Goal: Task Accomplishment & Management: Use online tool/utility

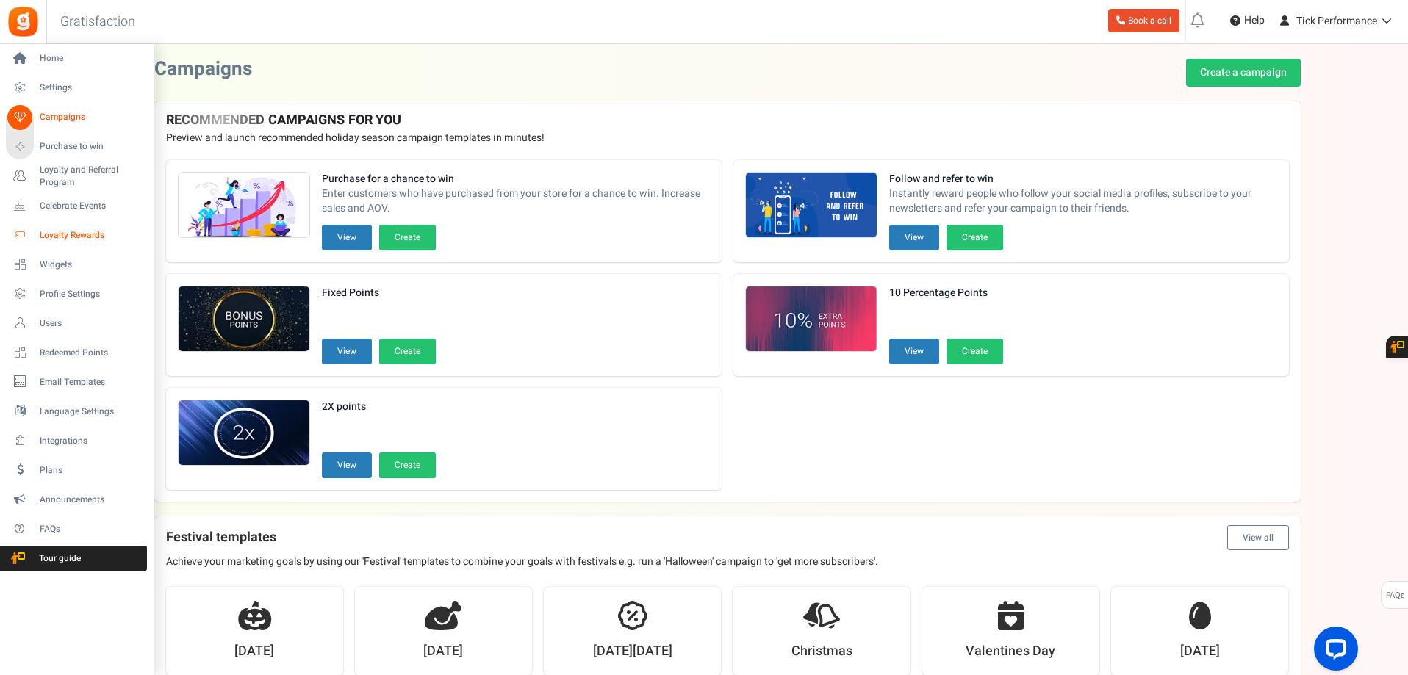
click at [77, 237] on span "Loyalty Rewards" at bounding box center [91, 235] width 103 height 12
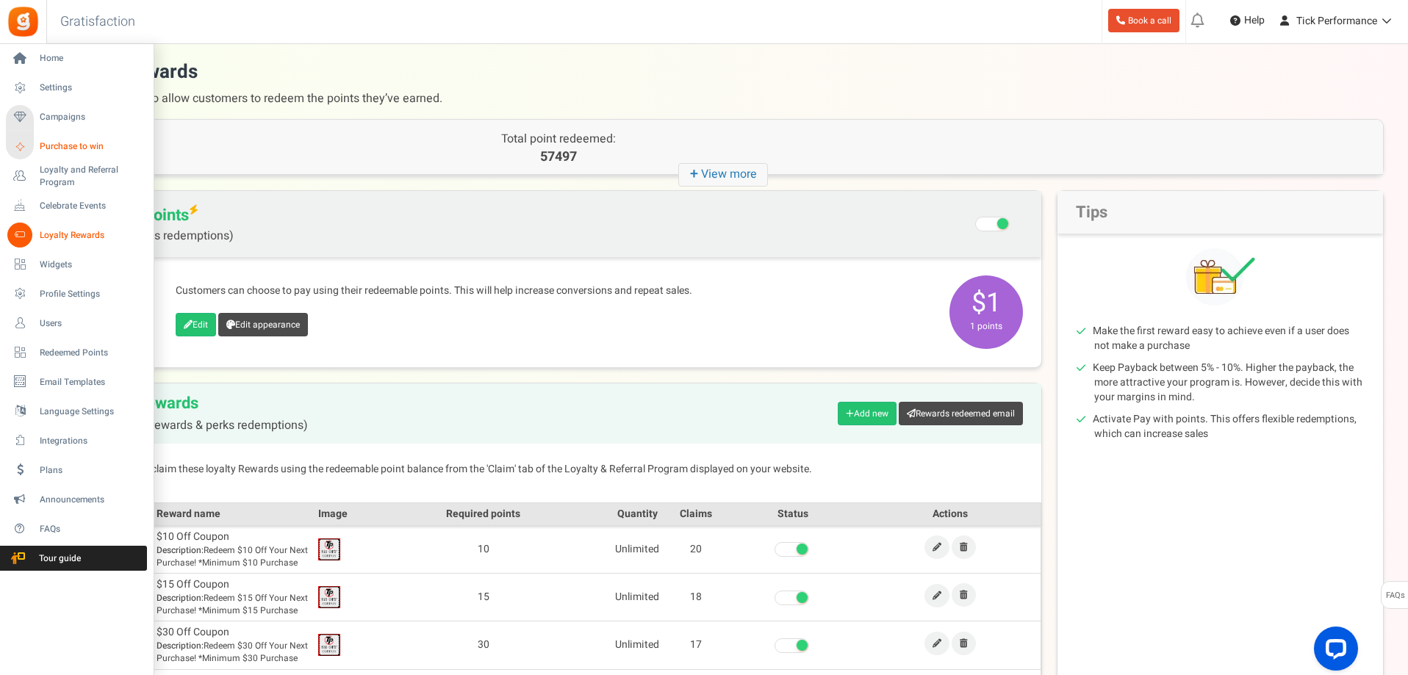
click at [71, 142] on span "Purchase to win" at bounding box center [91, 146] width 103 height 12
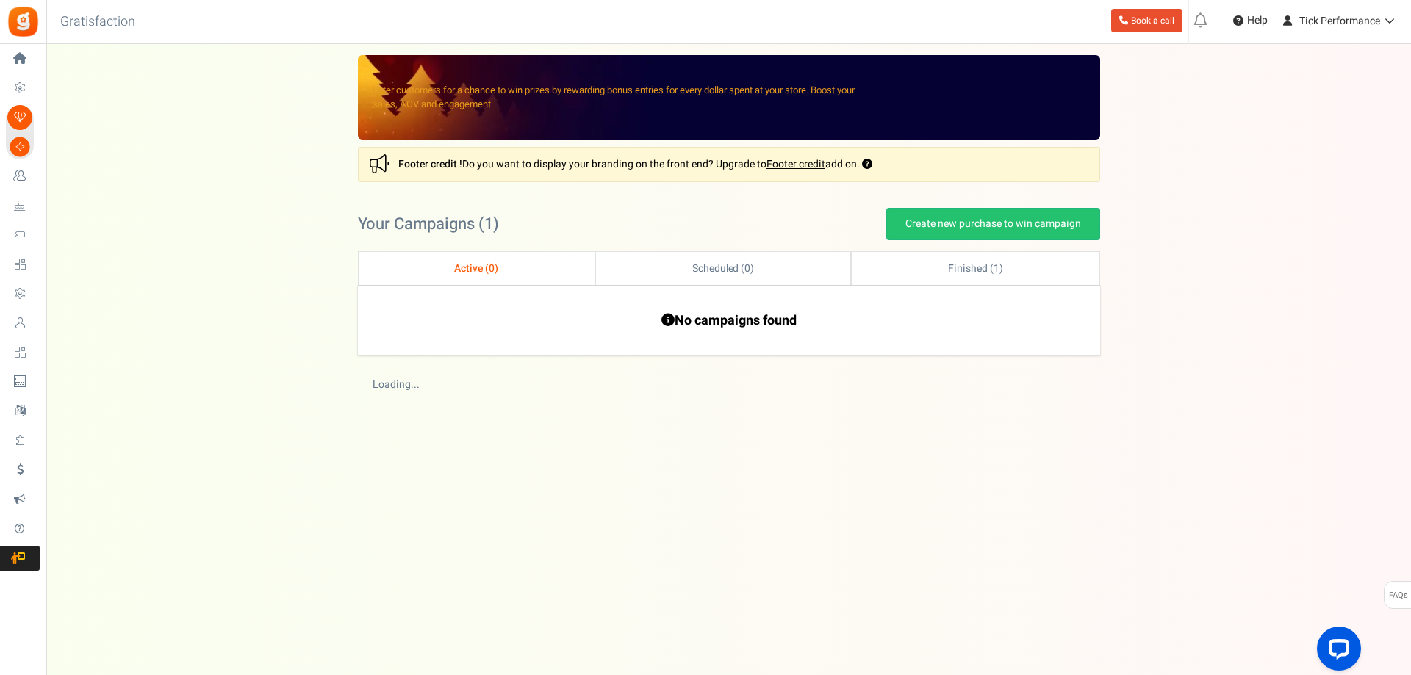
click at [0, 0] on span "Loyalty and Referral Program" at bounding box center [0, 0] width 0 height 0
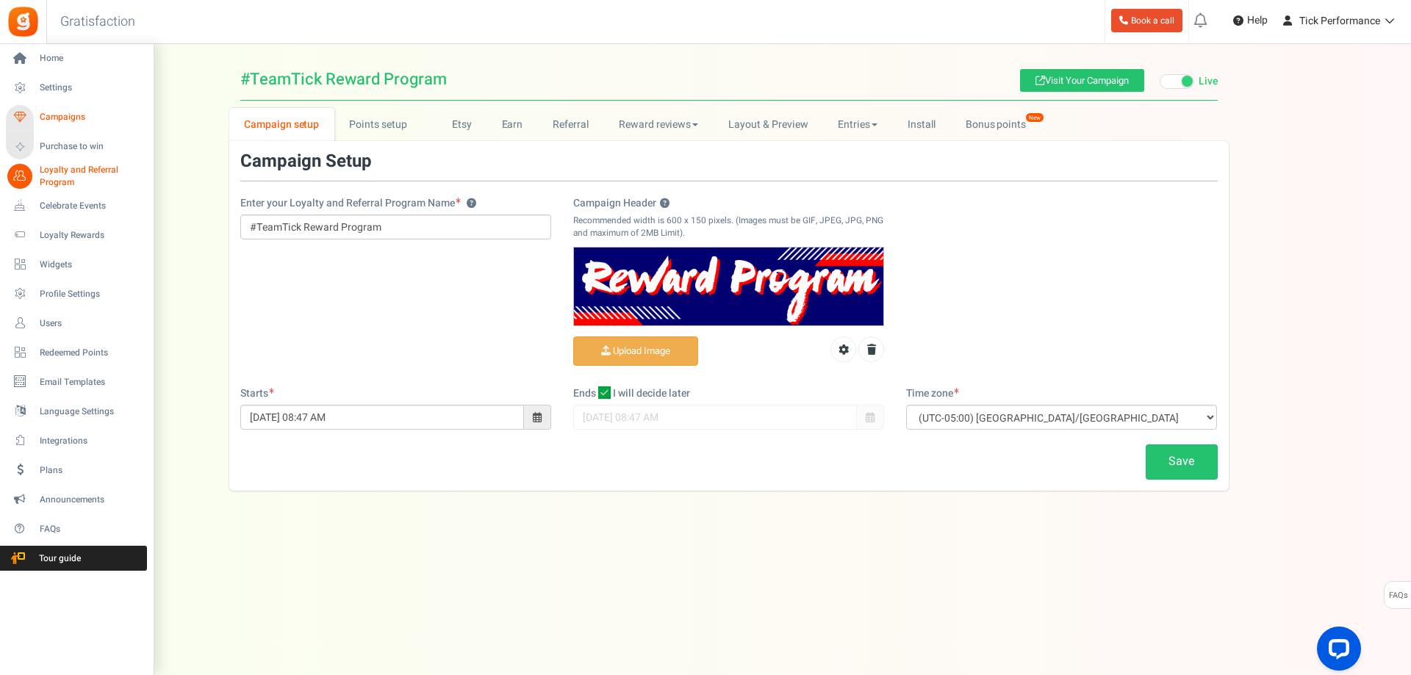
click at [47, 109] on link "Campaigns" at bounding box center [76, 117] width 141 height 25
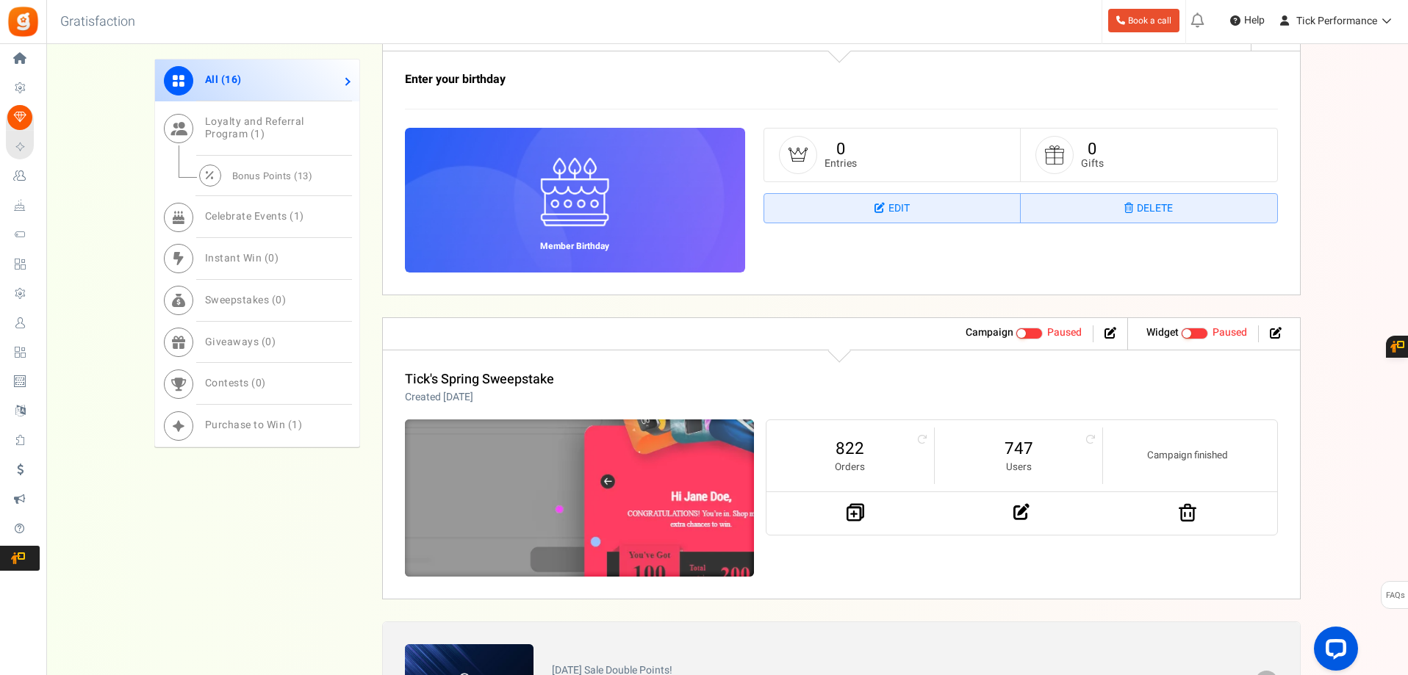
scroll to position [1249, 0]
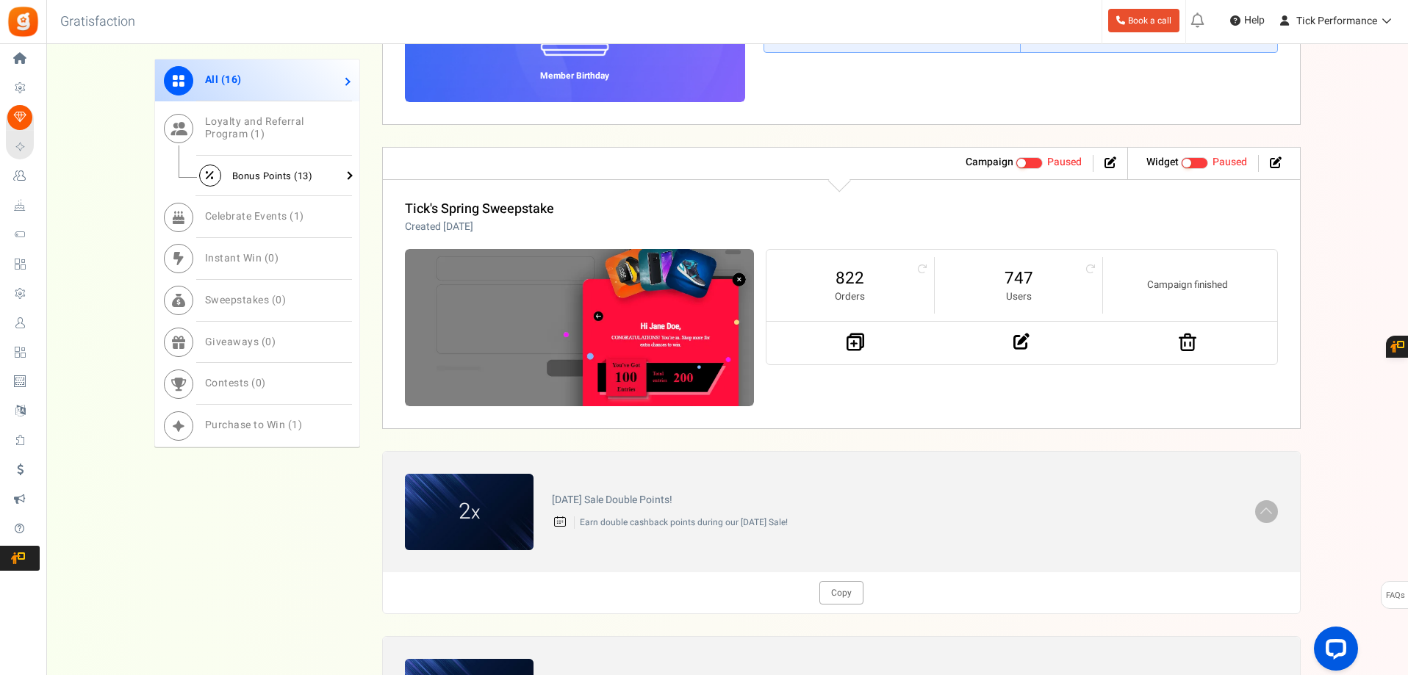
click at [266, 179] on span "Bonus Points ( 13 )" at bounding box center [272, 175] width 81 height 14
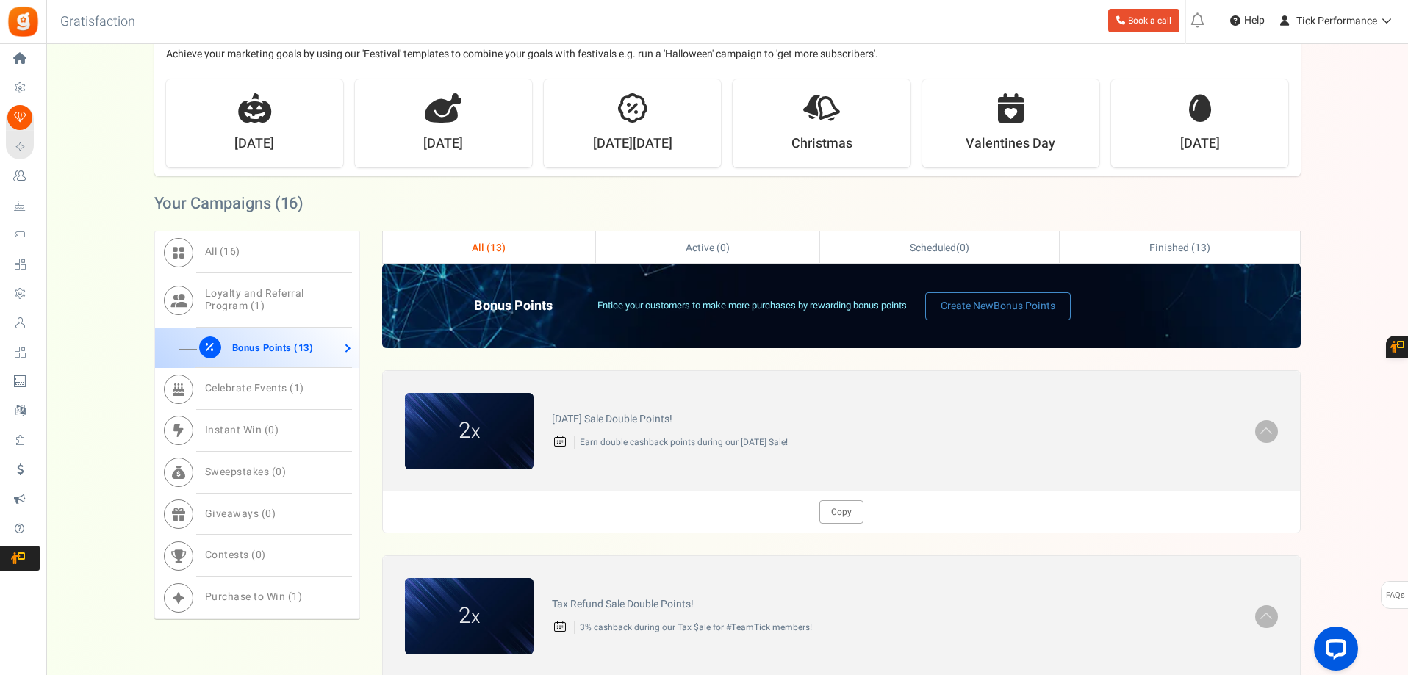
scroll to position [445, 0]
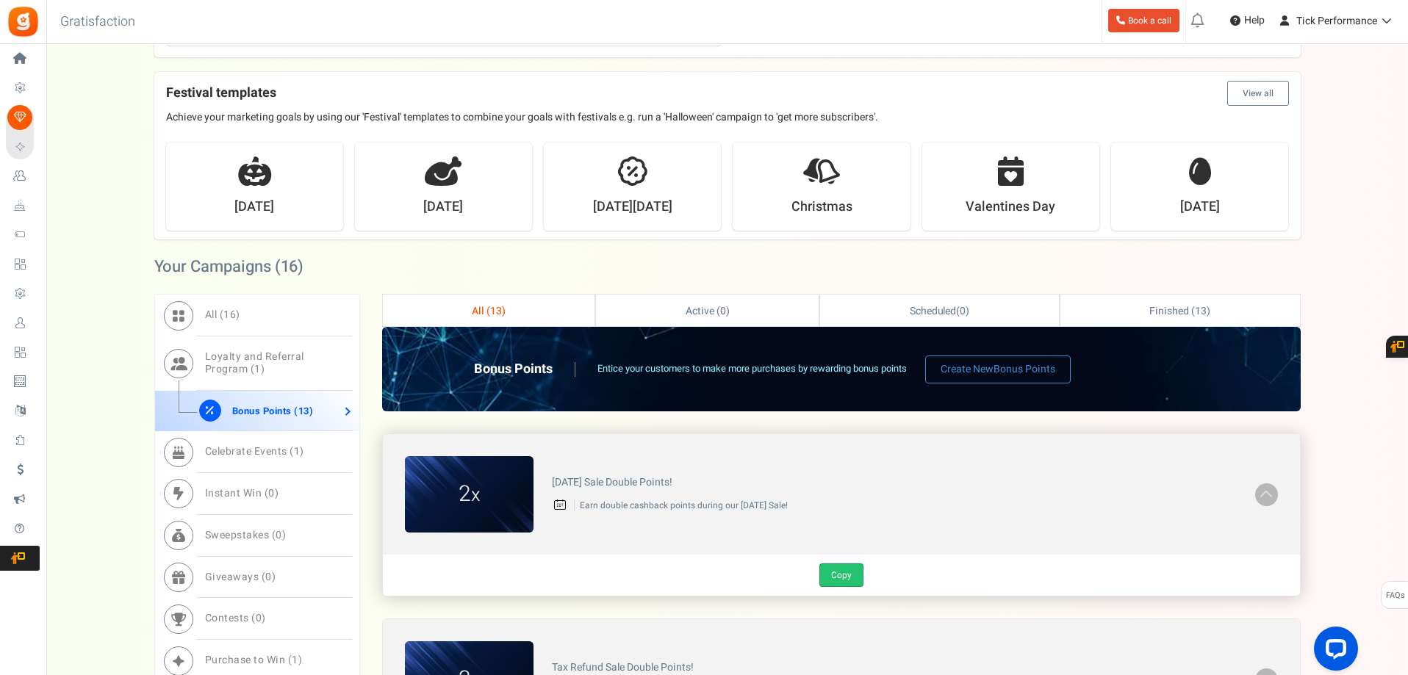
click at [858, 567] on link "Copy" at bounding box center [841, 576] width 44 height 24
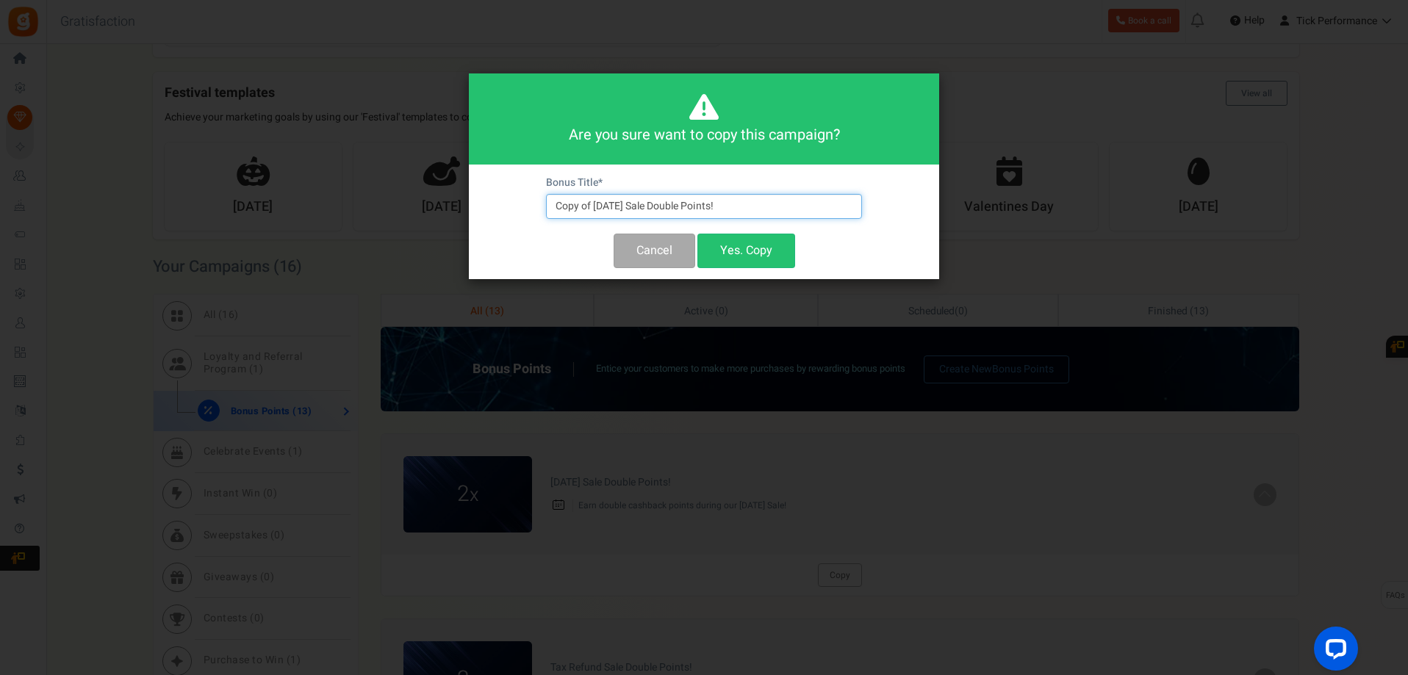
click at [666, 200] on input "Copy of [DATE] Sale Double Points!" at bounding box center [704, 206] width 316 height 25
drag, startPoint x: 664, startPoint y: 204, endPoint x: 508, endPoint y: 197, distance: 155.9
click at [508, 197] on div "Bonus Title * Copy of [DATE] Sale Double Points! Cancel Yes. Copy" at bounding box center [704, 222] width 470 height 115
type input "[DATE] Sale Double Points!"
click at [756, 260] on button "Yes. Copy" at bounding box center [746, 251] width 98 height 35
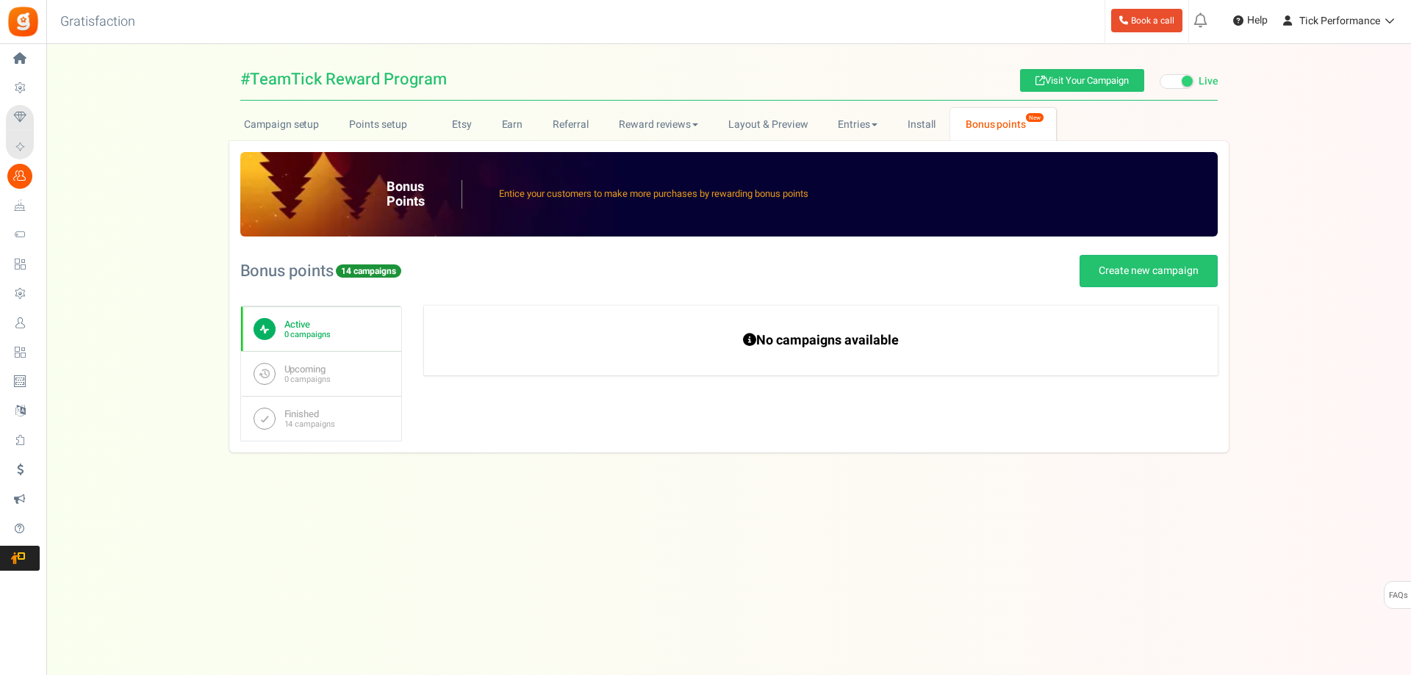
radio input "true"
type input "2"
radio input "true"
type input "08/26/2025 01:30 PM"
type input "07/07/2025 11:59 PM"
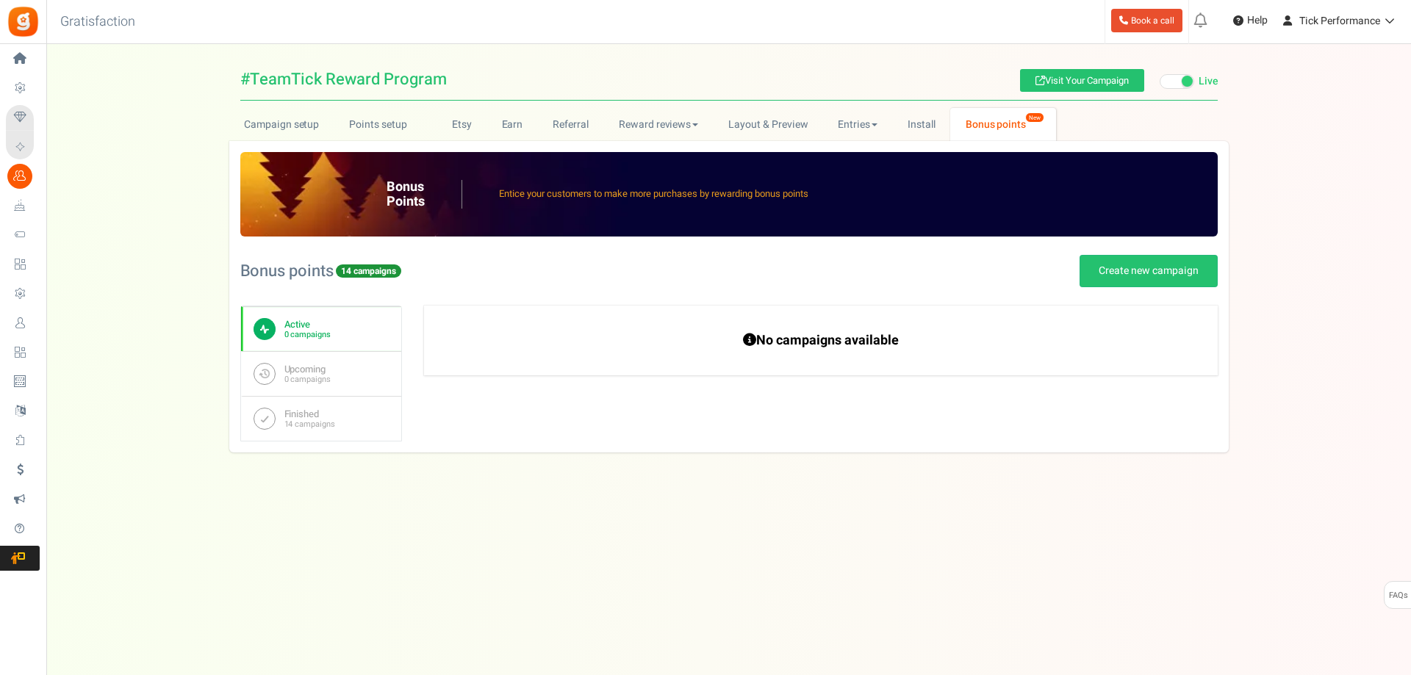
type textarea "[DATE] Sale Double Points!"
type textarea "Earn double cashback points during our [DATE] Sale!"
type input "#ffffff"
type input "#ff0000"
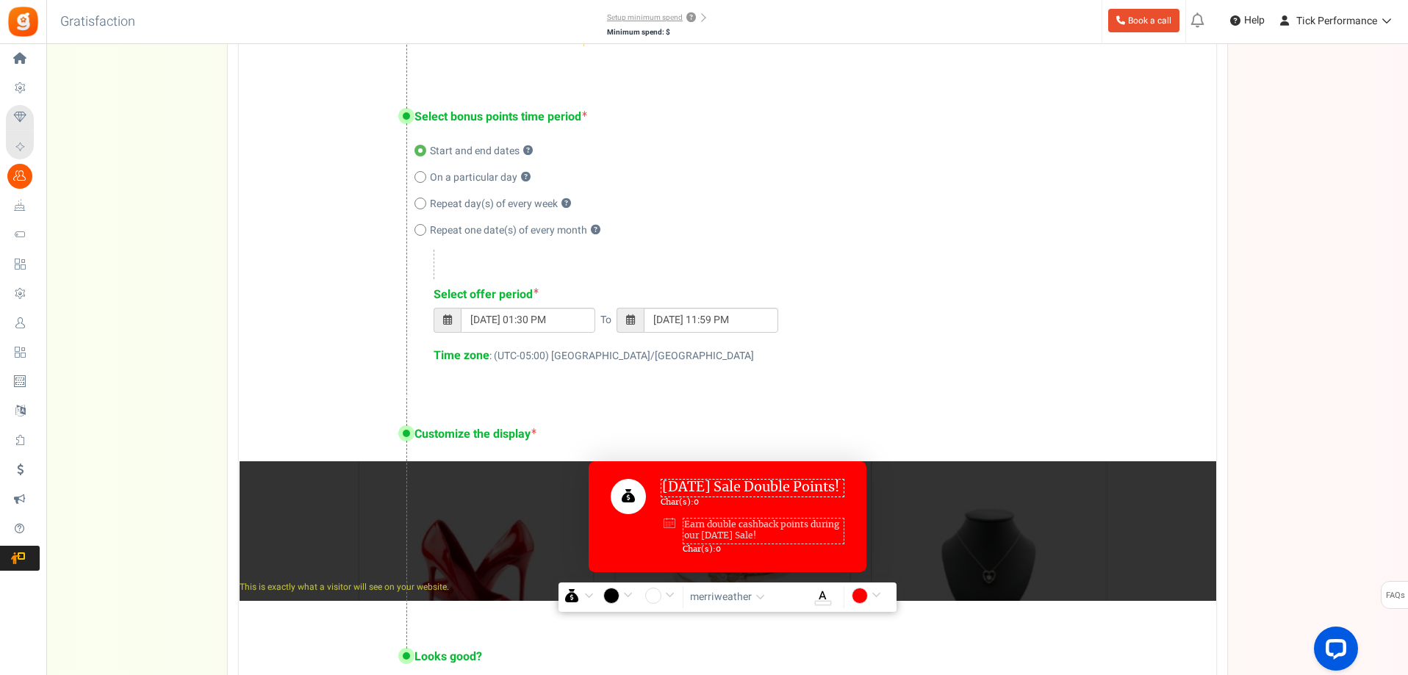
scroll to position [588, 0]
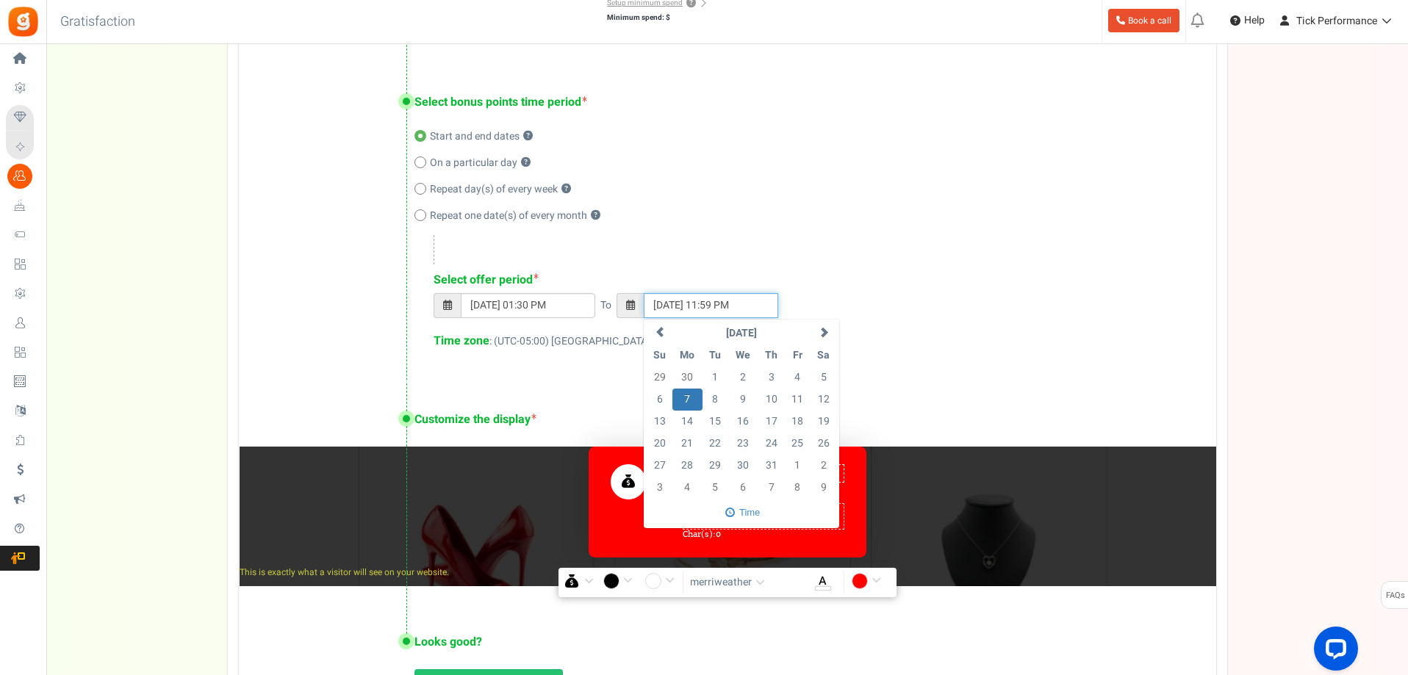
click at [701, 305] on input "07/07/2025 11:59 PM" at bounding box center [711, 305] width 134 height 25
click at [667, 301] on input "07/07/2025 11:59 PM" at bounding box center [711, 305] width 134 height 25
click at [816, 335] on th at bounding box center [823, 334] width 26 height 22
click at [720, 376] on td "2" at bounding box center [715, 378] width 26 height 22
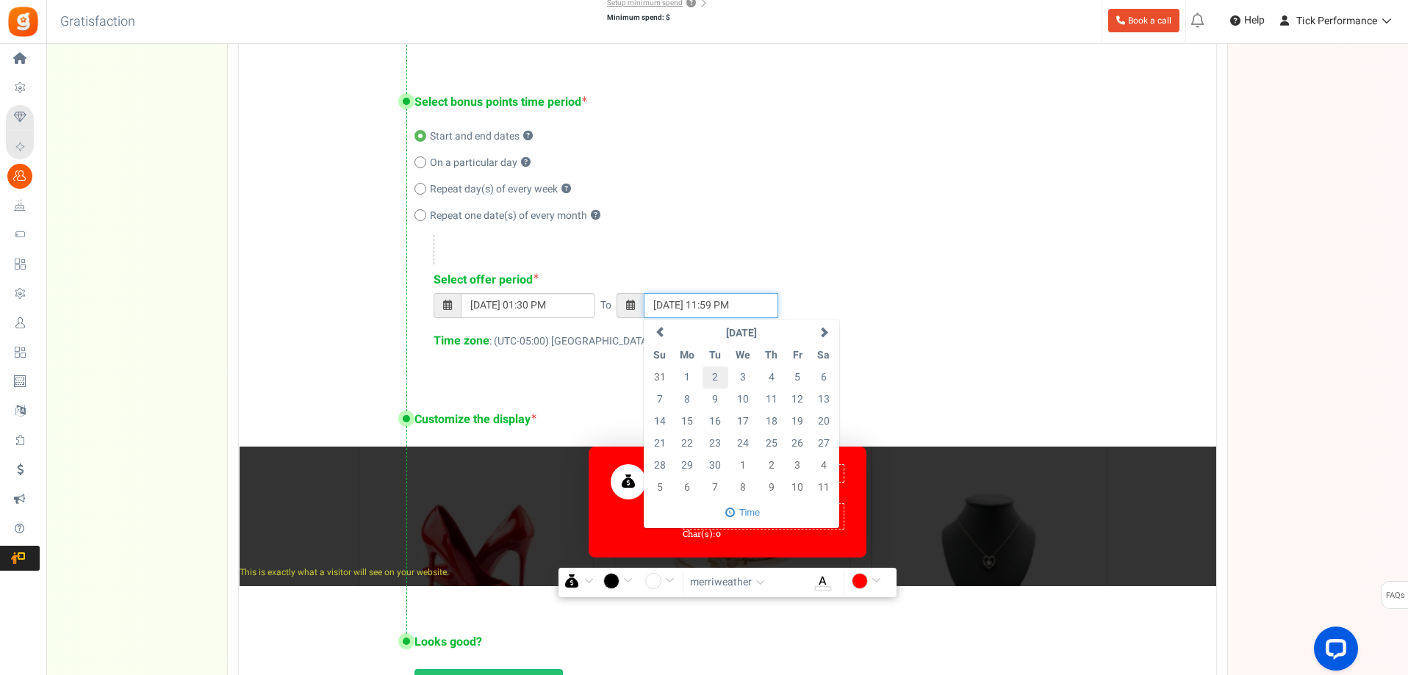
type input "09/02/2025 11:59 PM"
click at [965, 316] on div "08/26/2025 01:30 PM To 09/02/2025 11:59 PM September 2025 Su Mo Tu We Th Fr Sa …" at bounding box center [810, 313] width 753 height 40
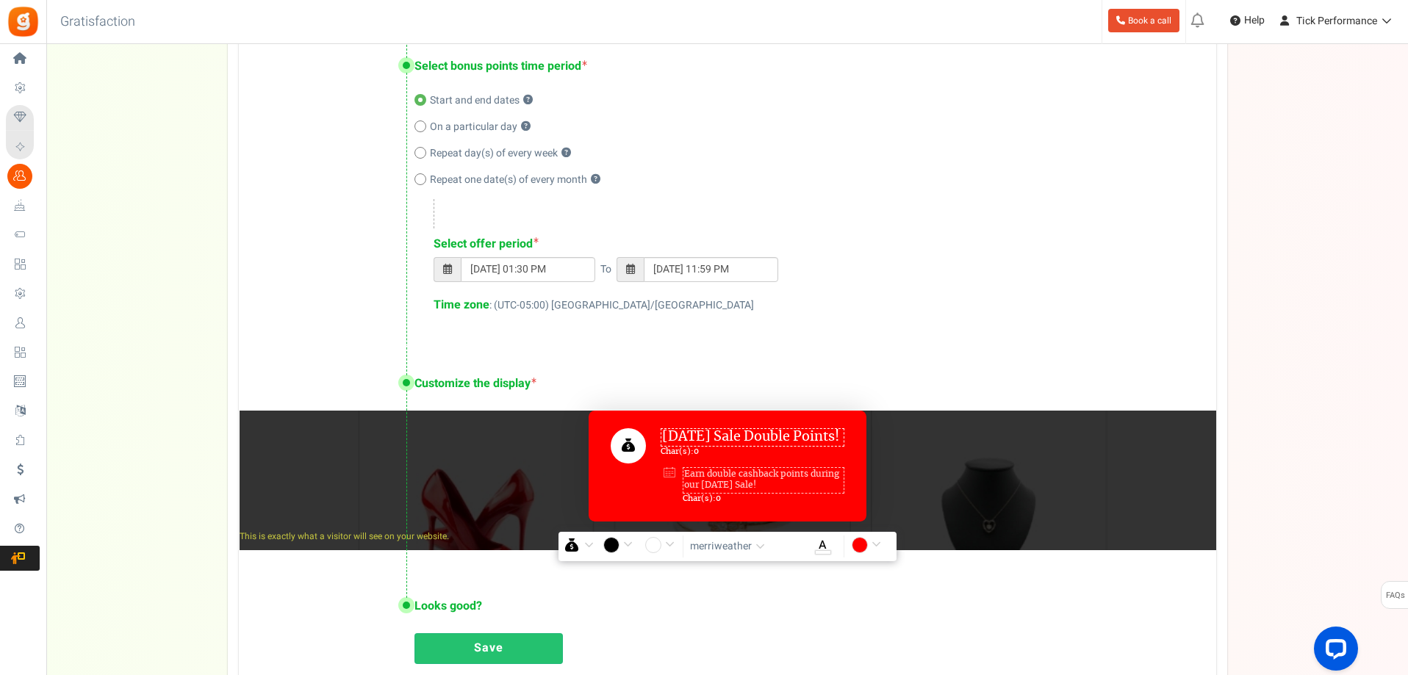
scroll to position [775, 0]
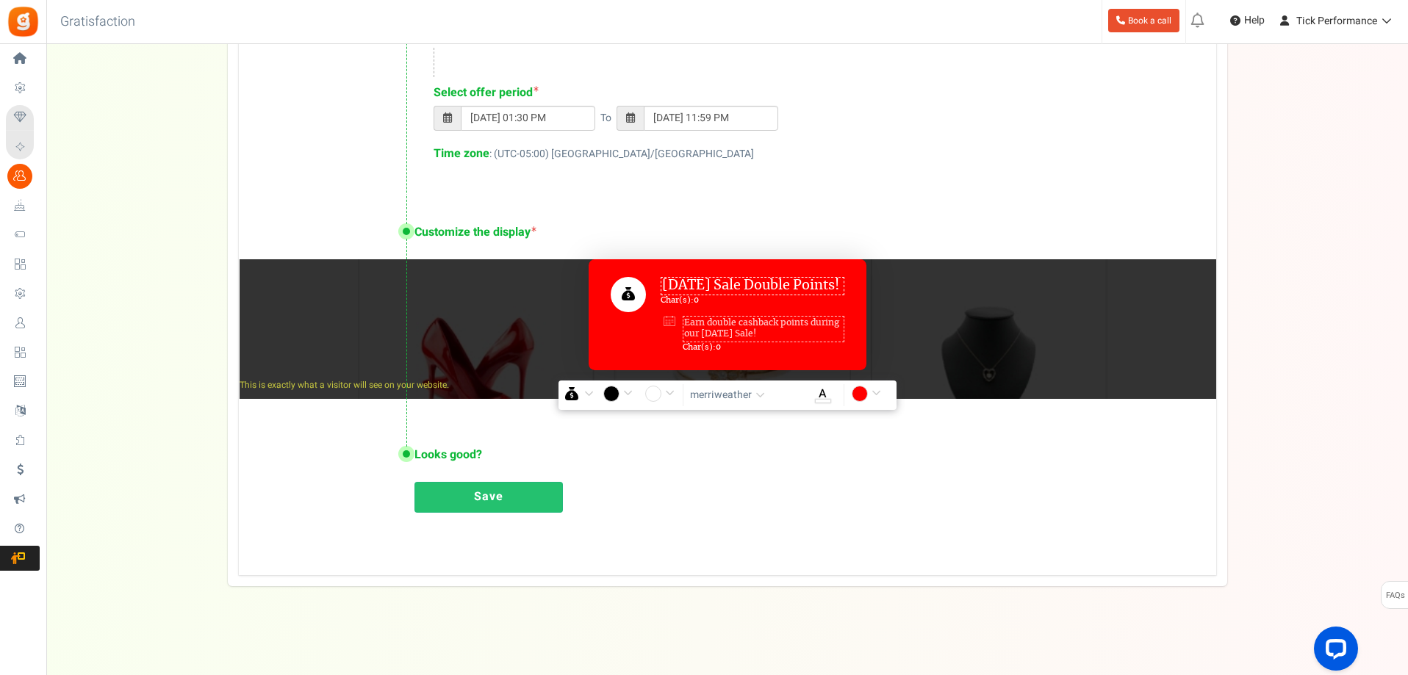
click at [827, 284] on textarea "[DATE] Sale Double Points!" at bounding box center [753, 286] width 184 height 18
drag, startPoint x: 831, startPoint y: 287, endPoint x: 763, endPoint y: 286, distance: 67.6
click at [763, 286] on textarea "[DATE] Sale Double Points!" at bounding box center [753, 286] width 184 height 18
click at [814, 291] on textarea "[DATE] Sale Double Points!" at bounding box center [753, 286] width 184 height 18
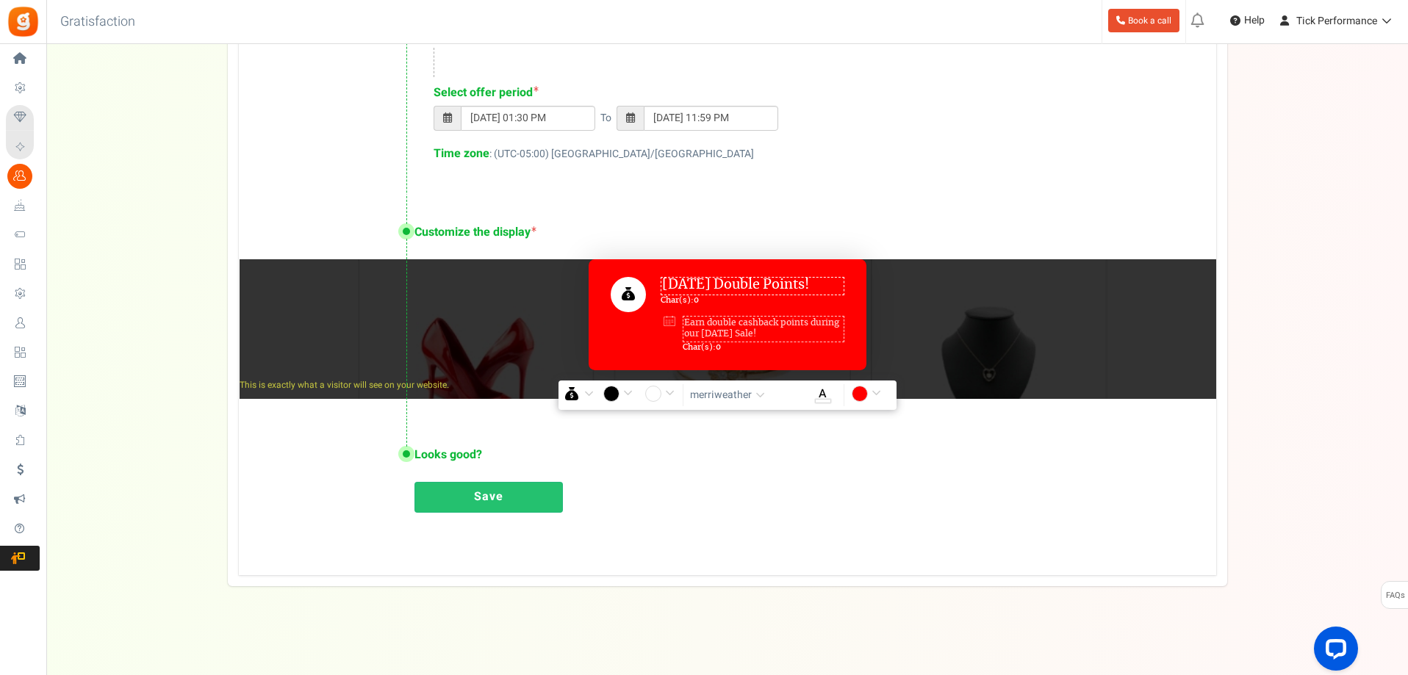
type textarea "[DATE] Double Points!"
click at [794, 331] on textarea "Earn double cashback points during our [DATE] Sale!" at bounding box center [764, 329] width 162 height 26
drag, startPoint x: 749, startPoint y: 332, endPoint x: 702, endPoint y: 337, distance: 48.0
click at [702, 337] on textarea "Earn double cashback points during our [DATE] Sale!" at bounding box center [764, 329] width 162 height 26
type textarea "Earn double cashback points during our Labor Day Sale!"
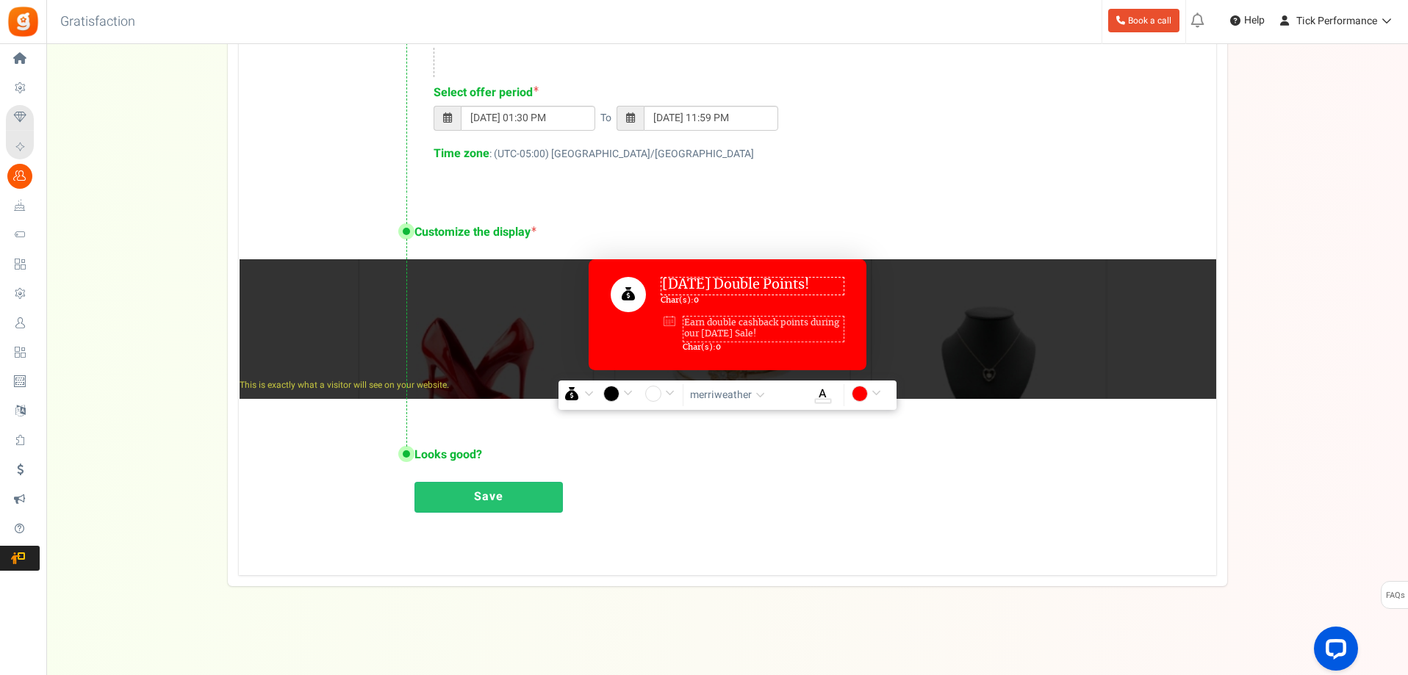
click at [898, 503] on div "Save" at bounding box center [800, 501] width 772 height 38
click at [853, 289] on div "Labor Day Double Points! Char(s): 0 Earn double cashback points during our Labo…" at bounding box center [728, 314] width 278 height 110
click at [722, 492] on div "Save" at bounding box center [800, 501] width 772 height 38
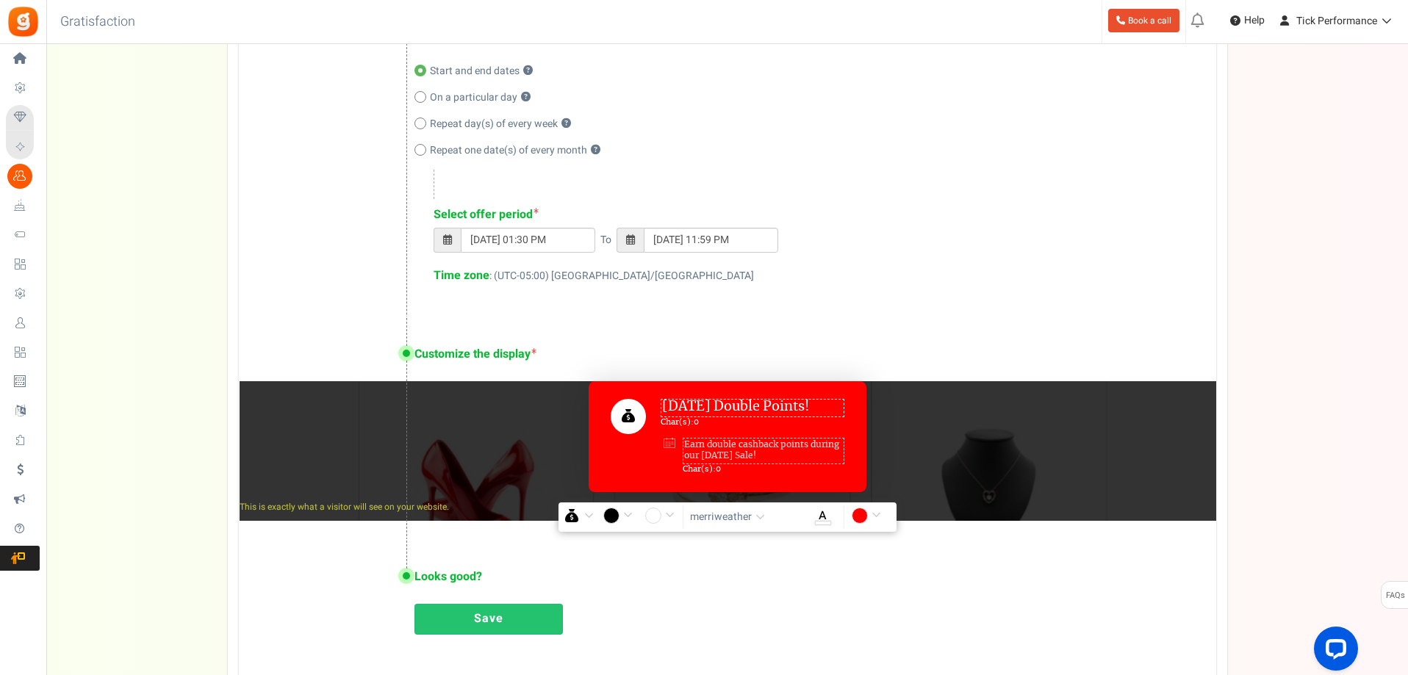
scroll to position [702, 0]
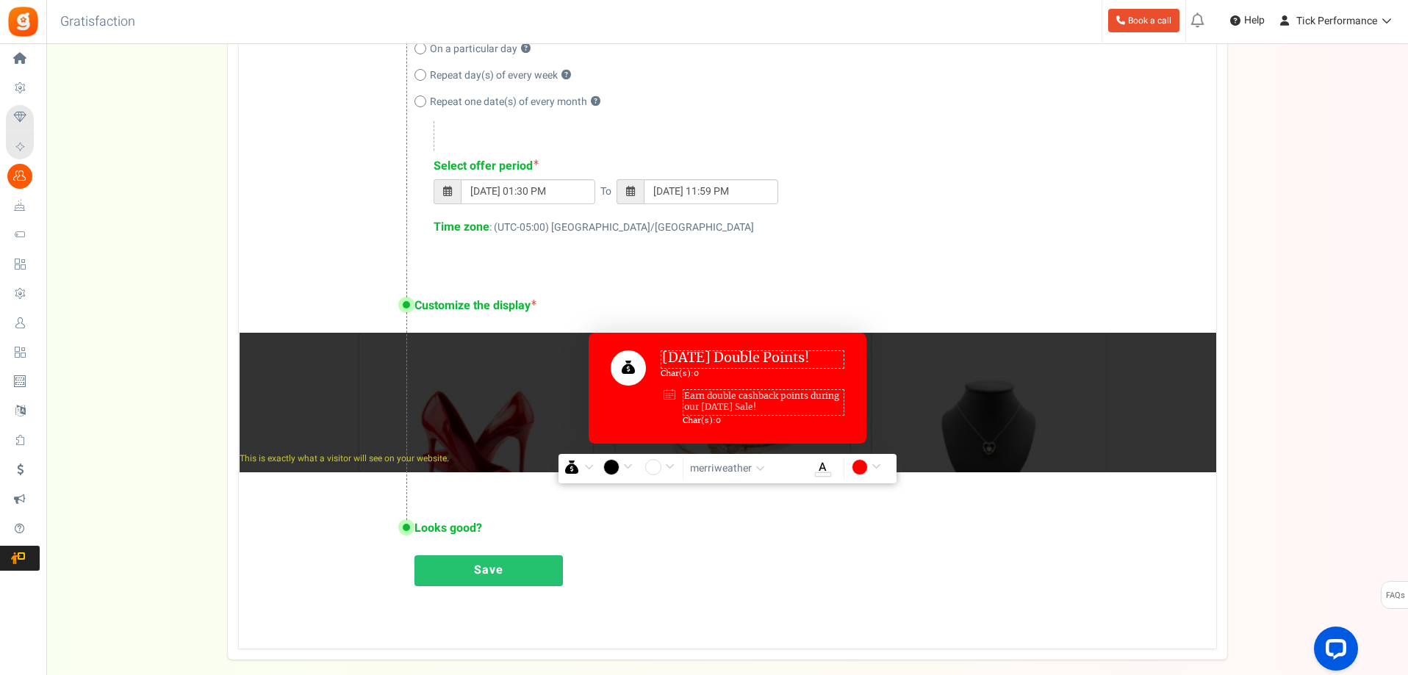
click at [500, 572] on link "Save" at bounding box center [488, 571] width 148 height 31
